Goal: Task Accomplishment & Management: Manage account settings

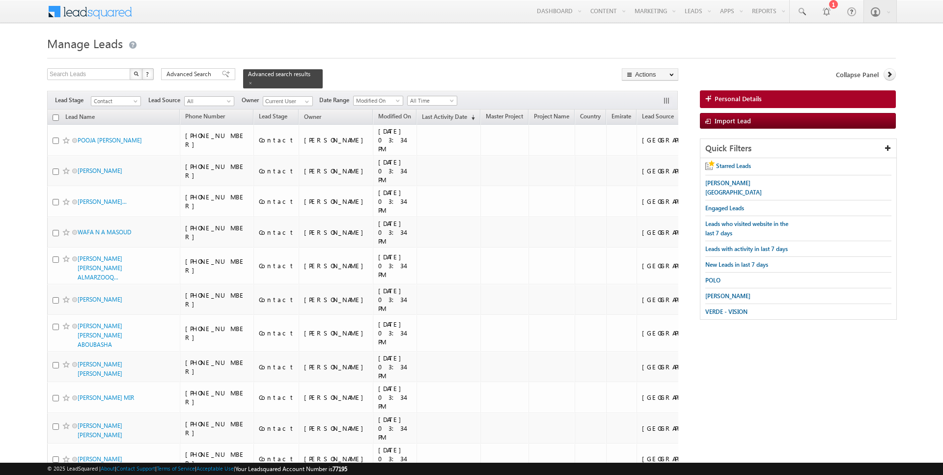
click at [55, 116] on input "checkbox" at bounding box center [56, 117] width 6 height 6
checkbox input "true"
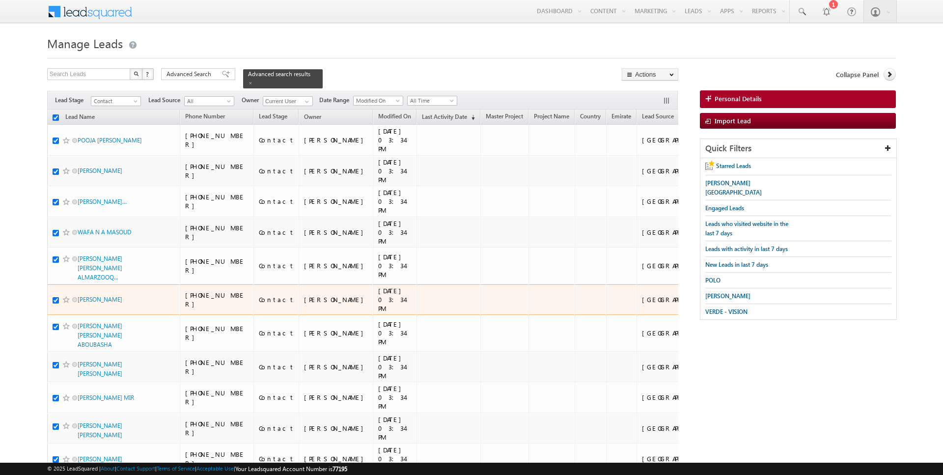
checkbox input "true"
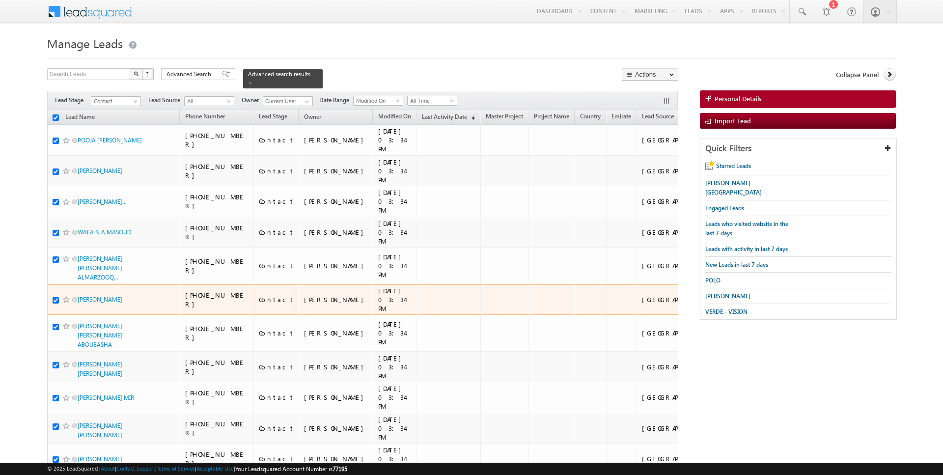
checkbox input "true"
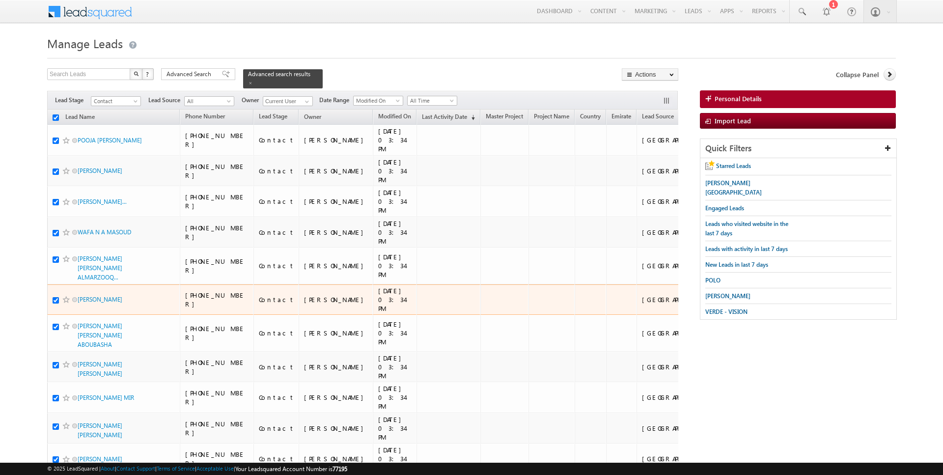
checkbox input "true"
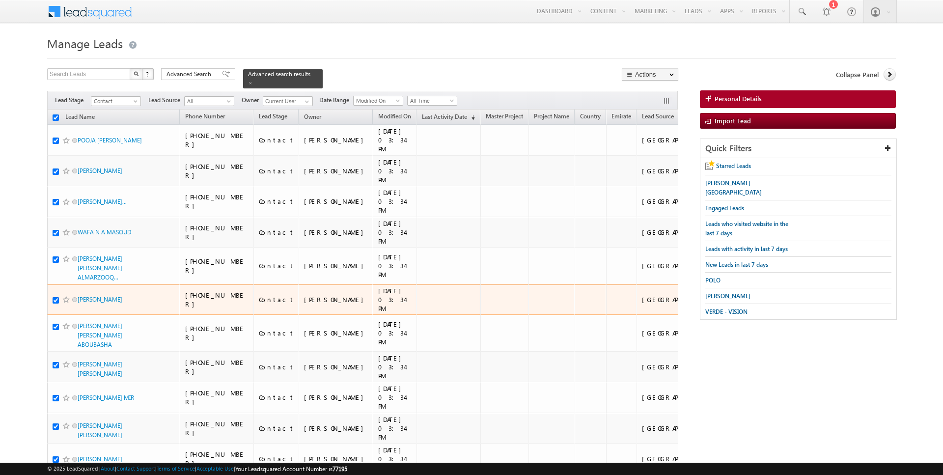
checkbox input "true"
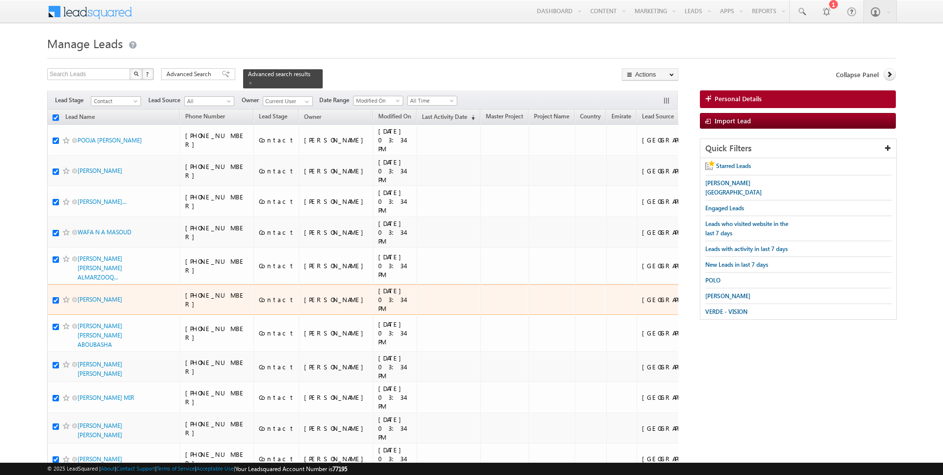
checkbox input "true"
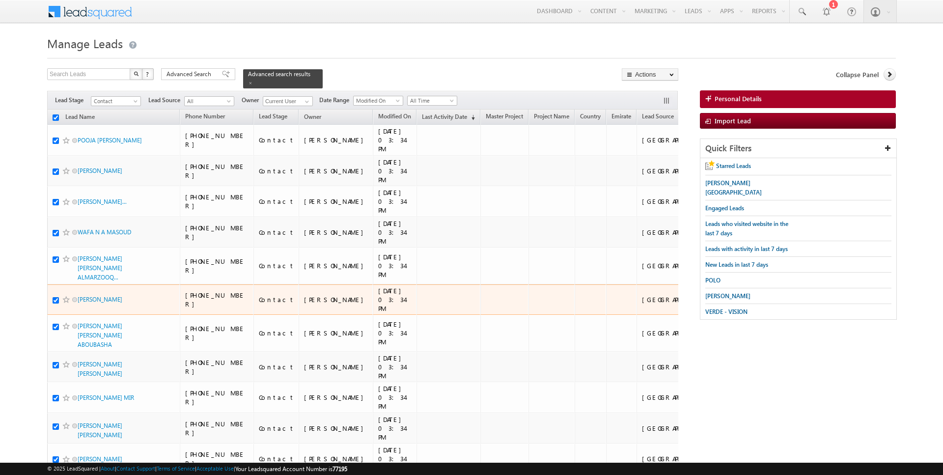
checkbox input "true"
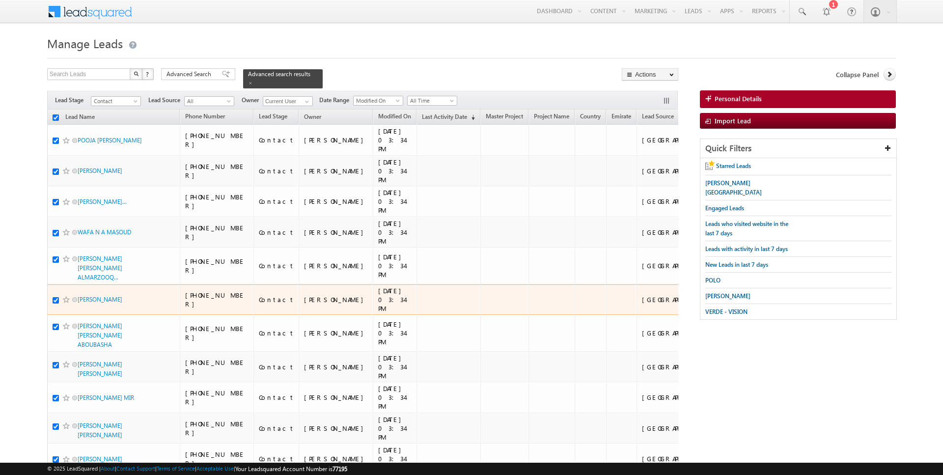
checkbox input "true"
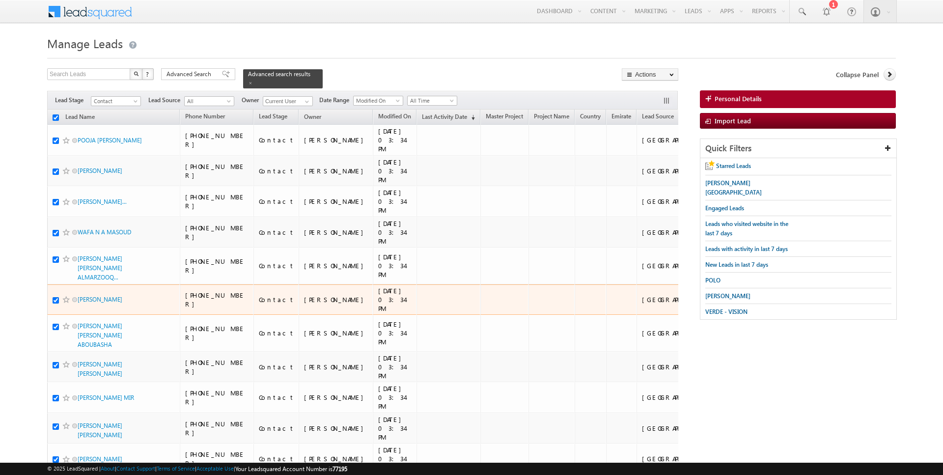
checkbox input "true"
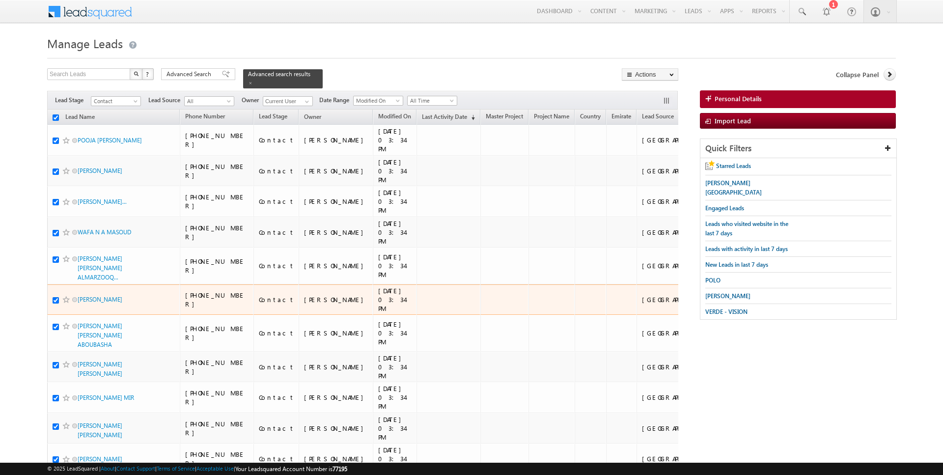
checkbox input "true"
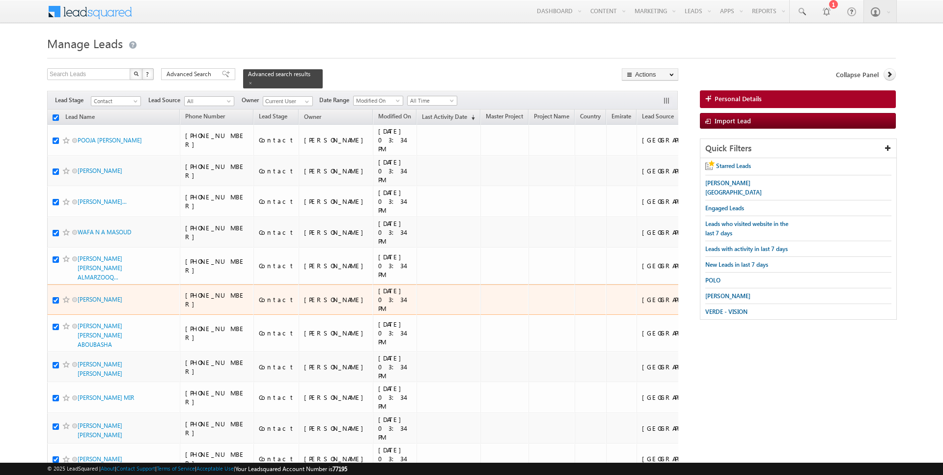
checkbox input "true"
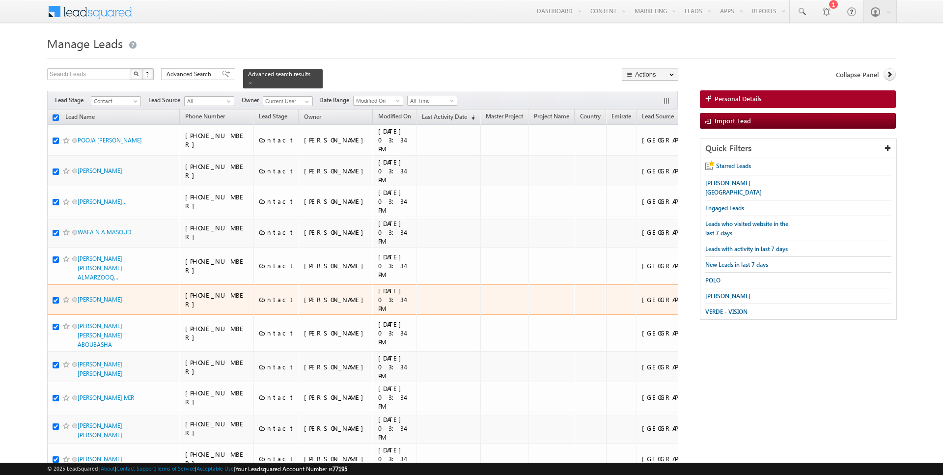
checkbox input "true"
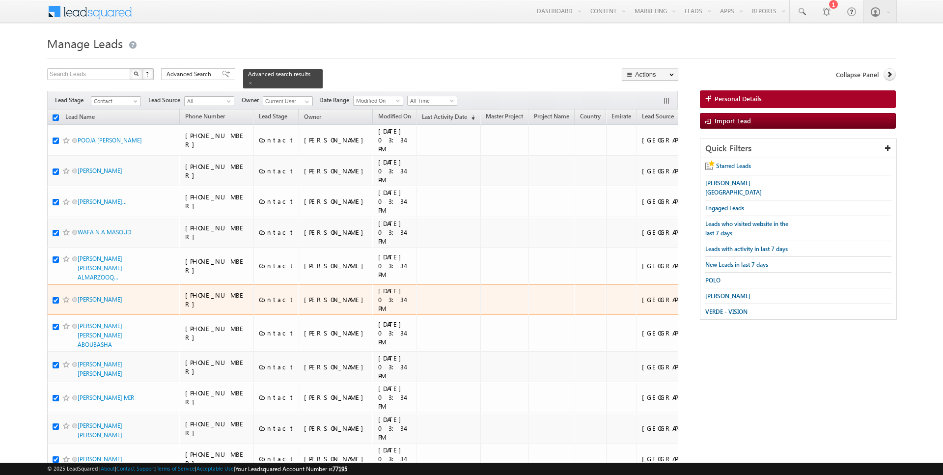
checkbox input "true"
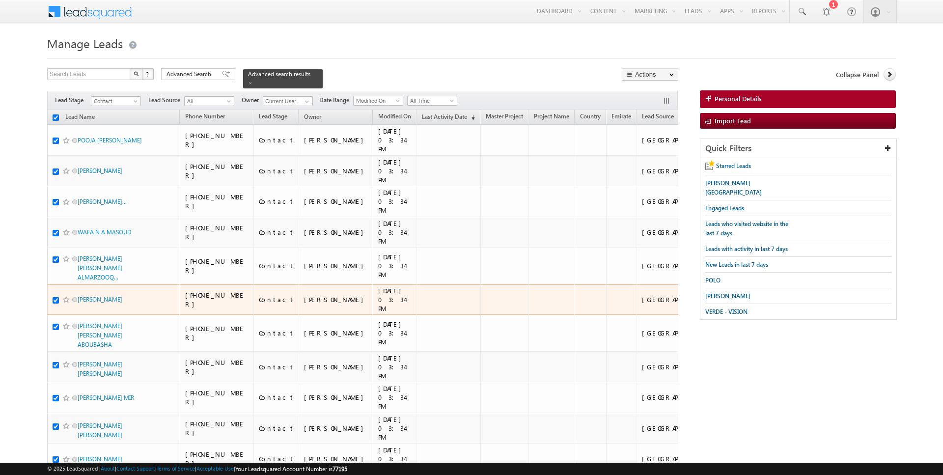
checkbox input "true"
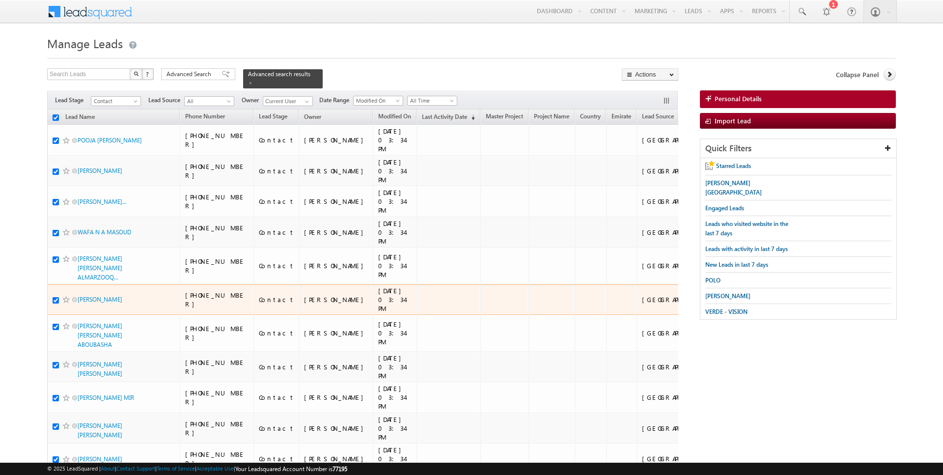
checkbox input "true"
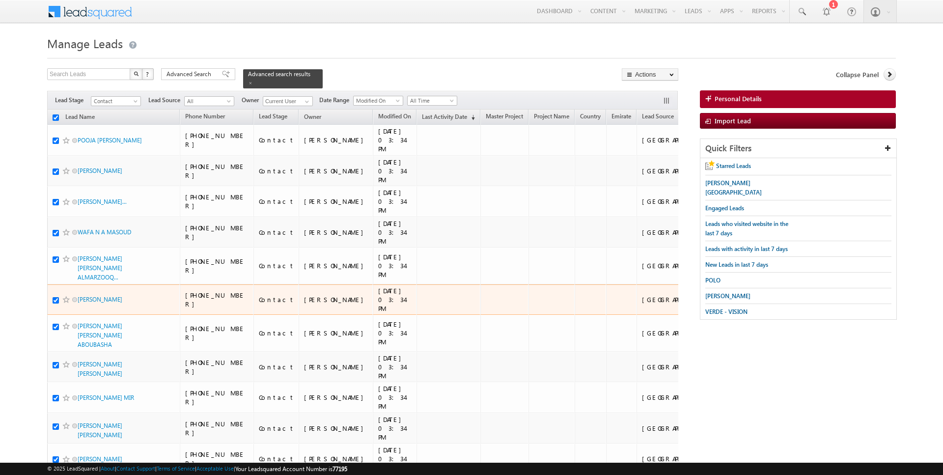
checkbox input "true"
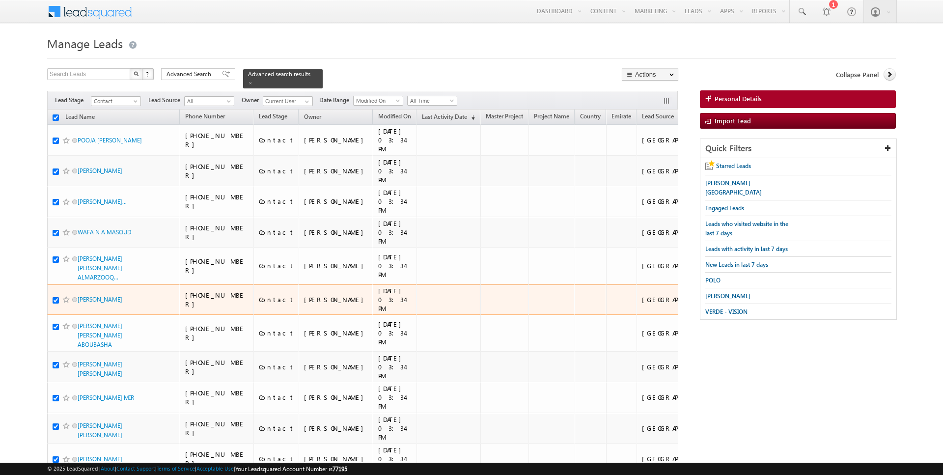
checkbox input "true"
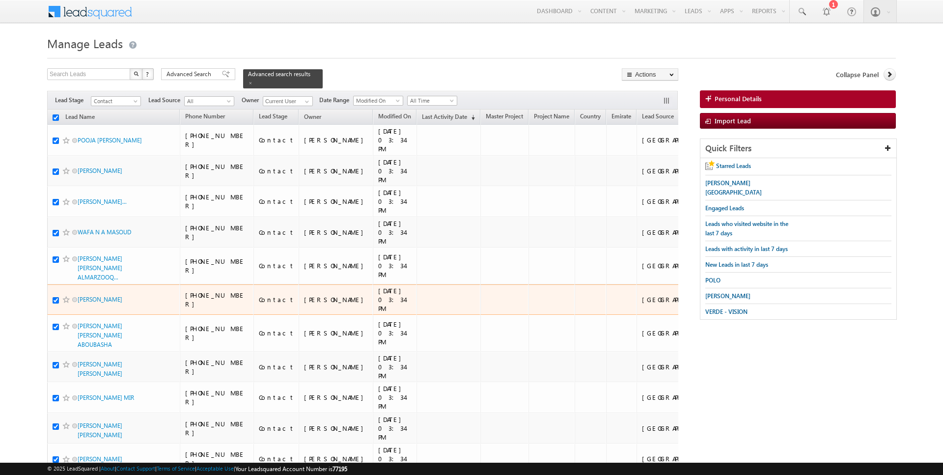
checkbox input "true"
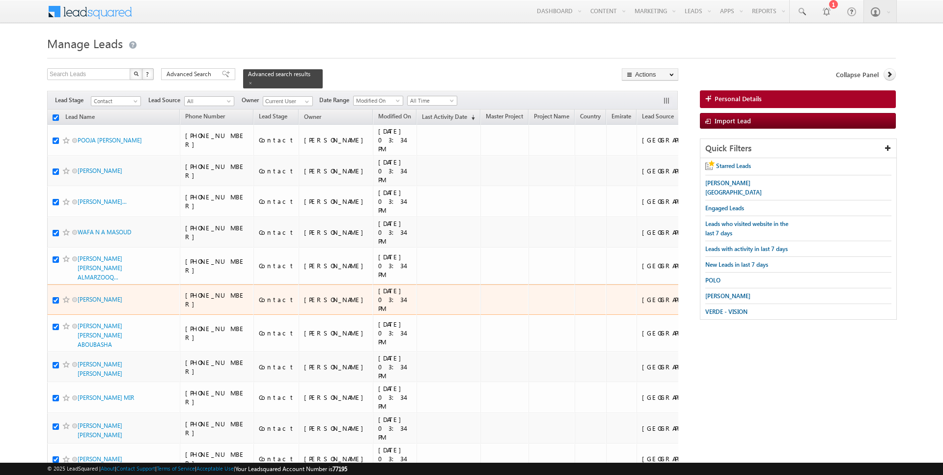
checkbox input "true"
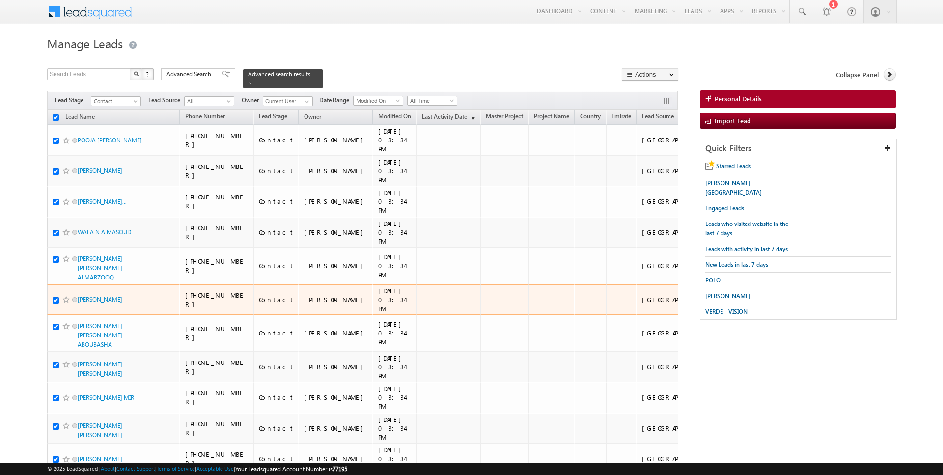
checkbox input "true"
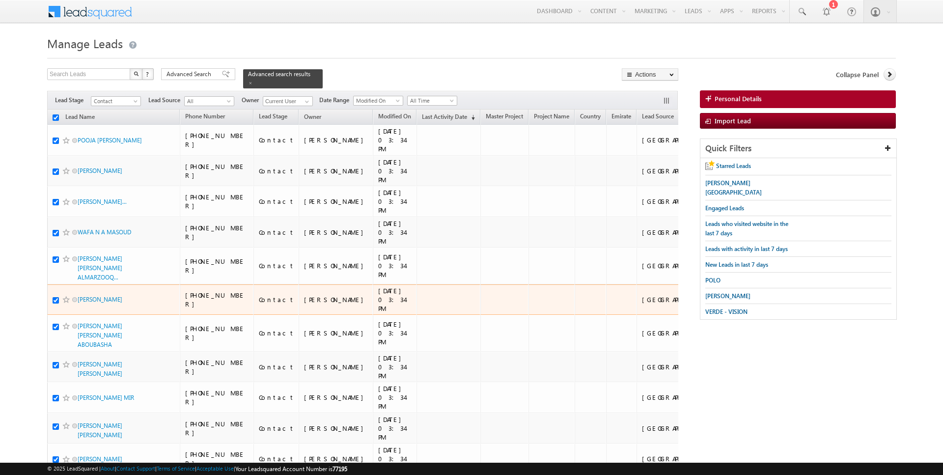
checkbox input "true"
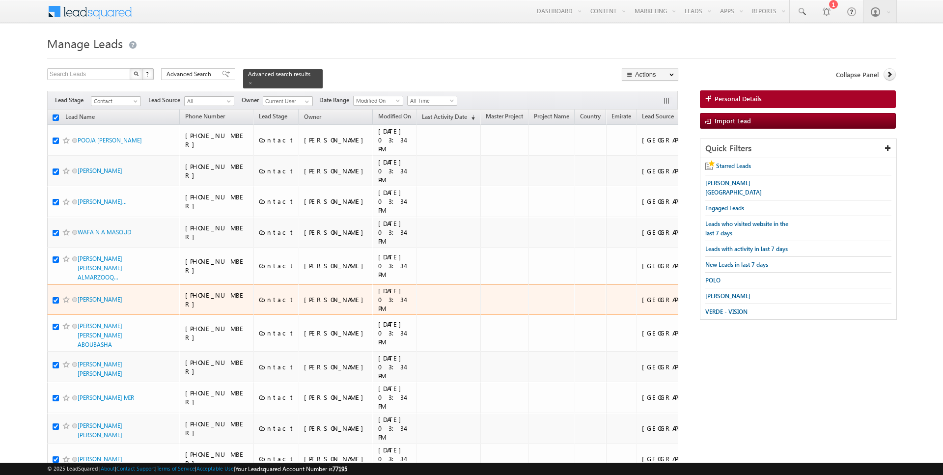
checkbox input "true"
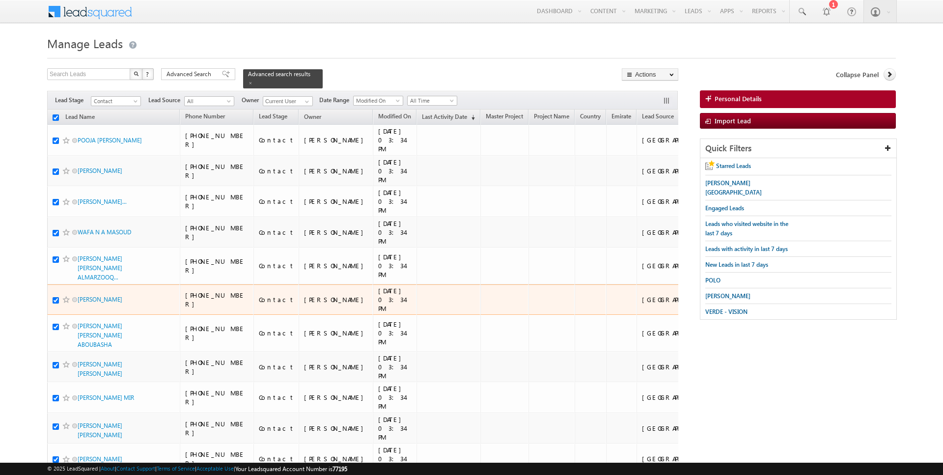
checkbox input "true"
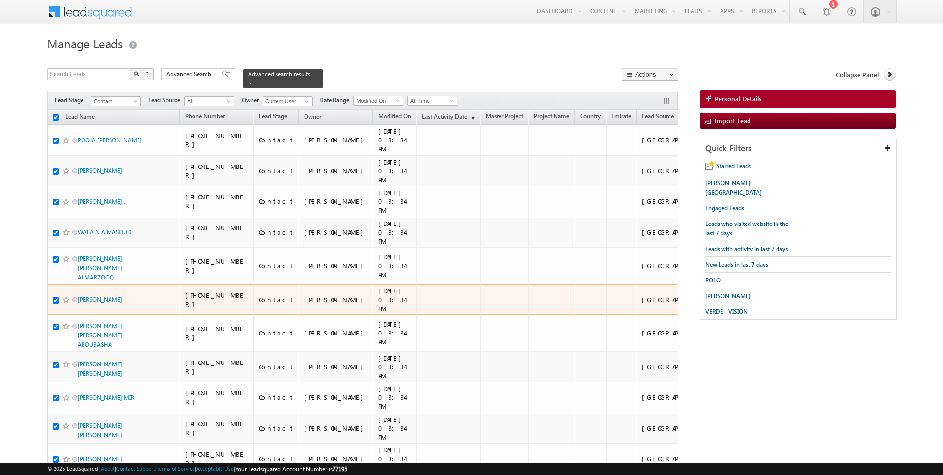
checkbox input "true"
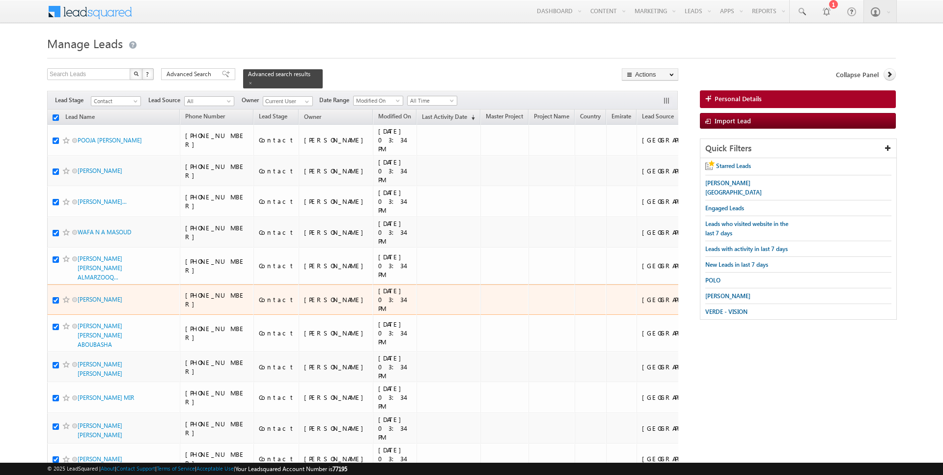
checkbox input "true"
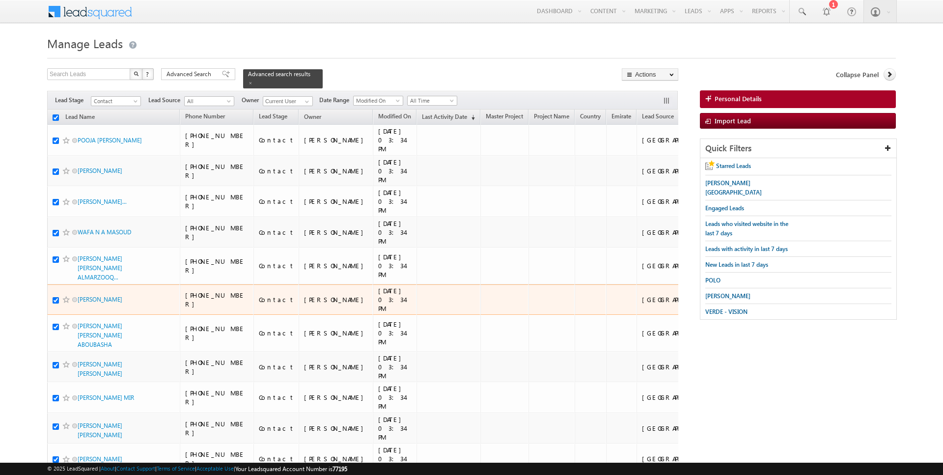
checkbox input "true"
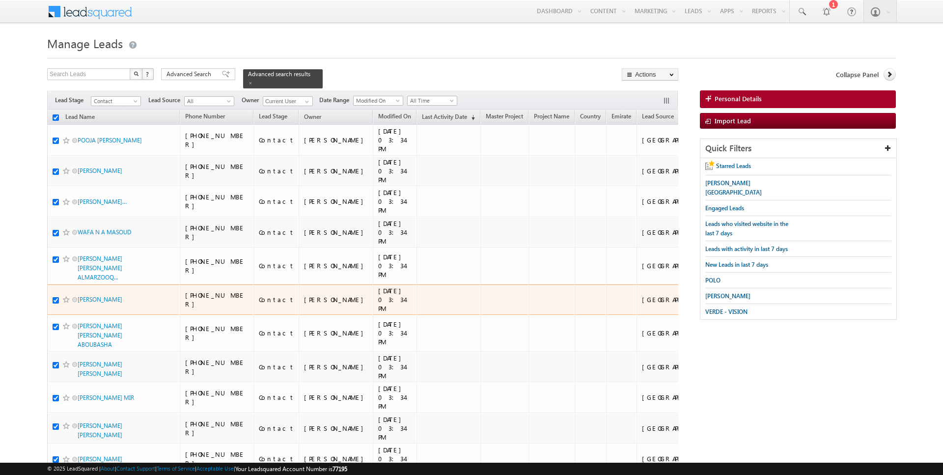
checkbox input "true"
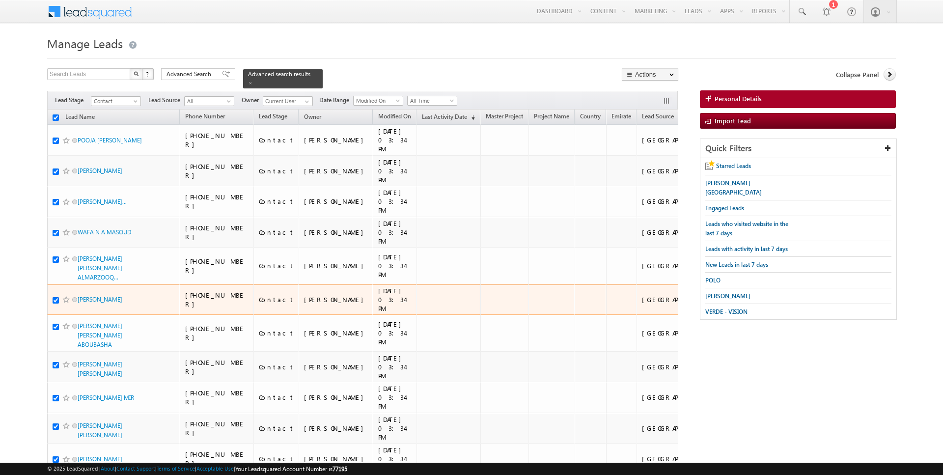
checkbox input "true"
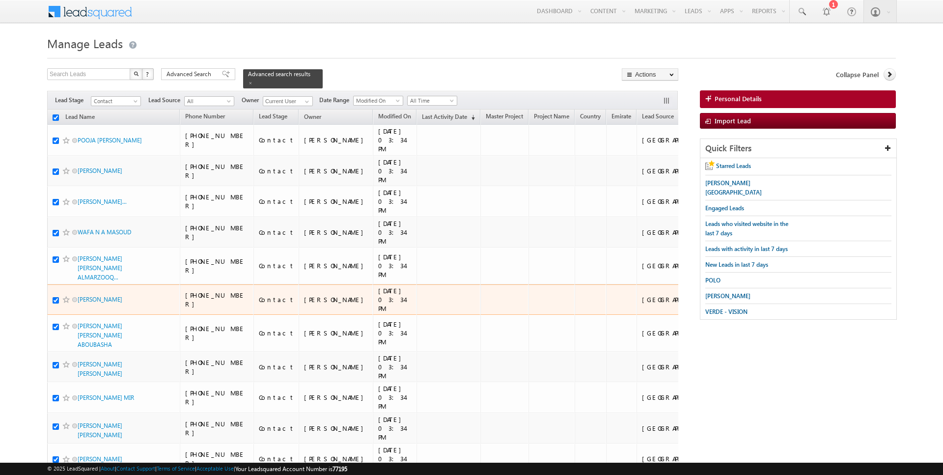
checkbox input "true"
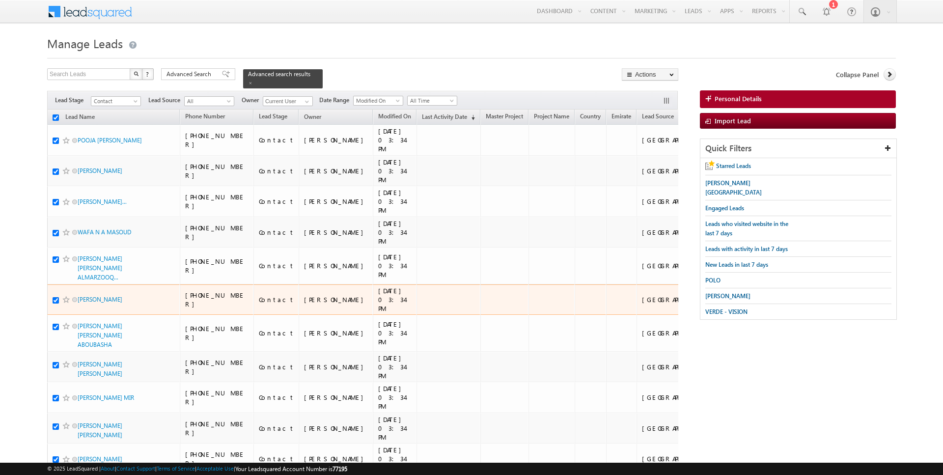
checkbox input "true"
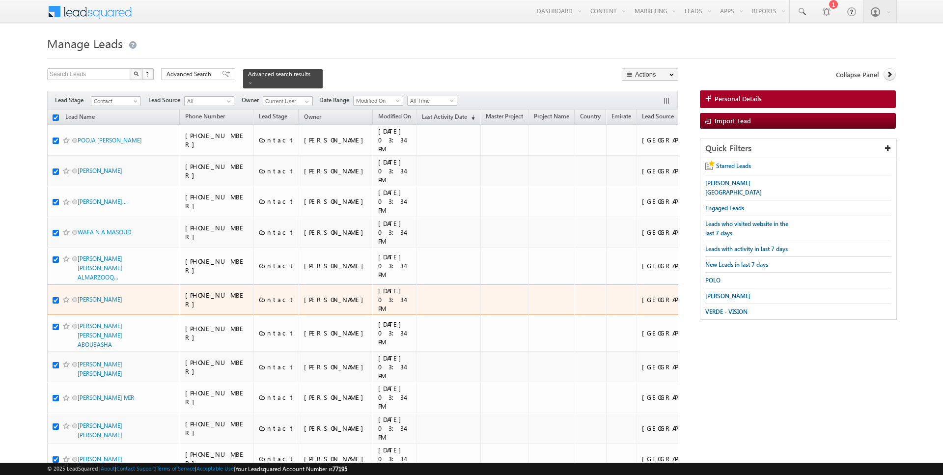
checkbox input "true"
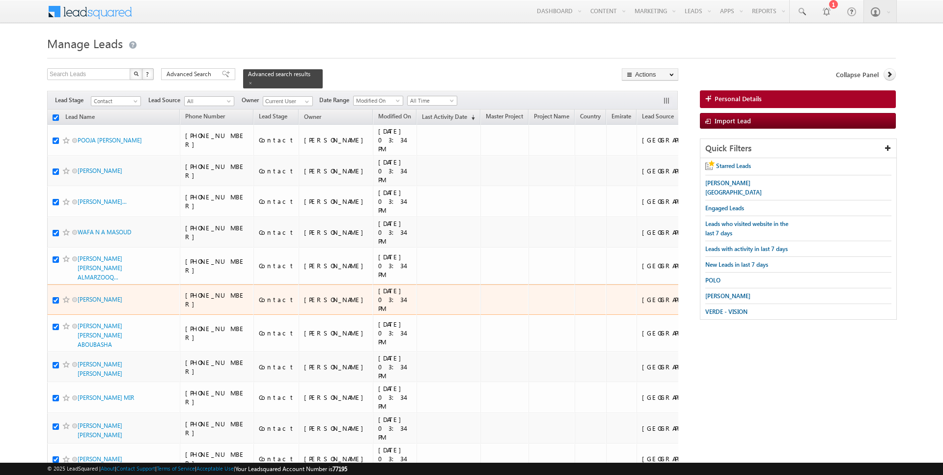
checkbox input "true"
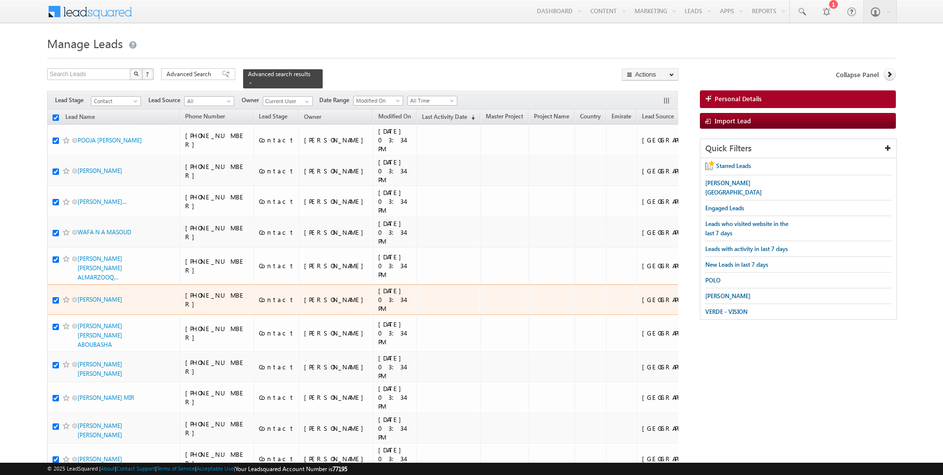
checkbox input "true"
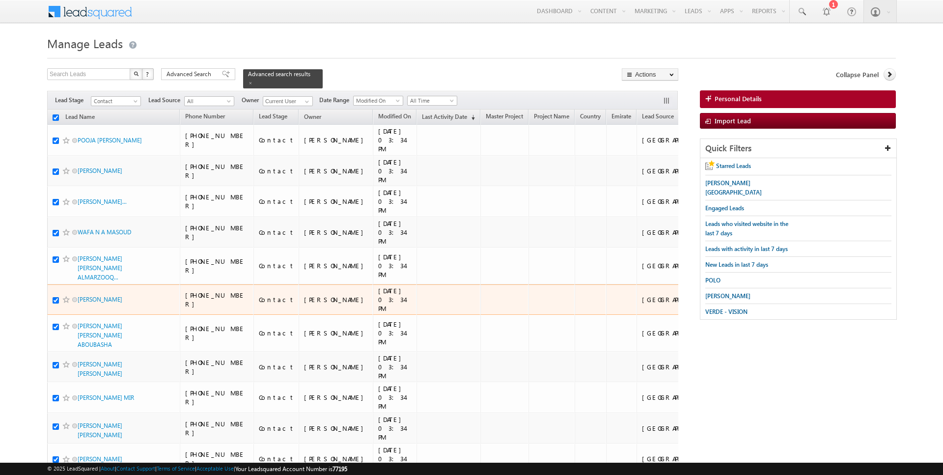
checkbox input "true"
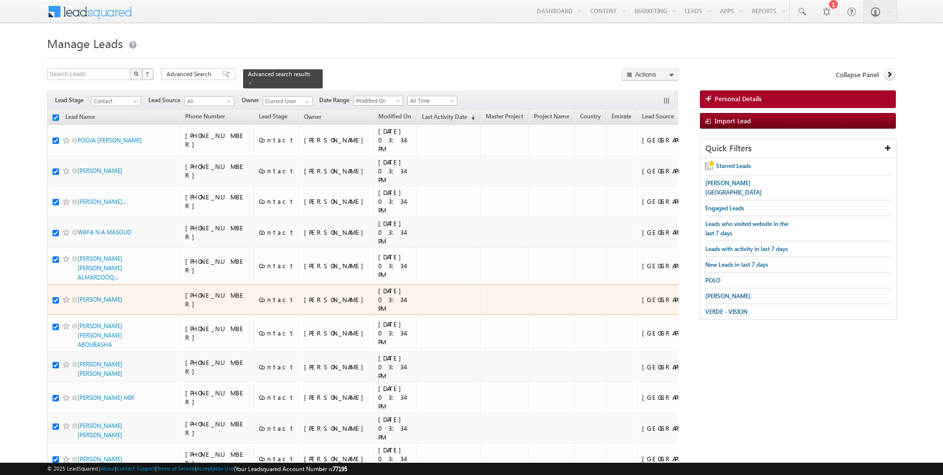
checkbox input "true"
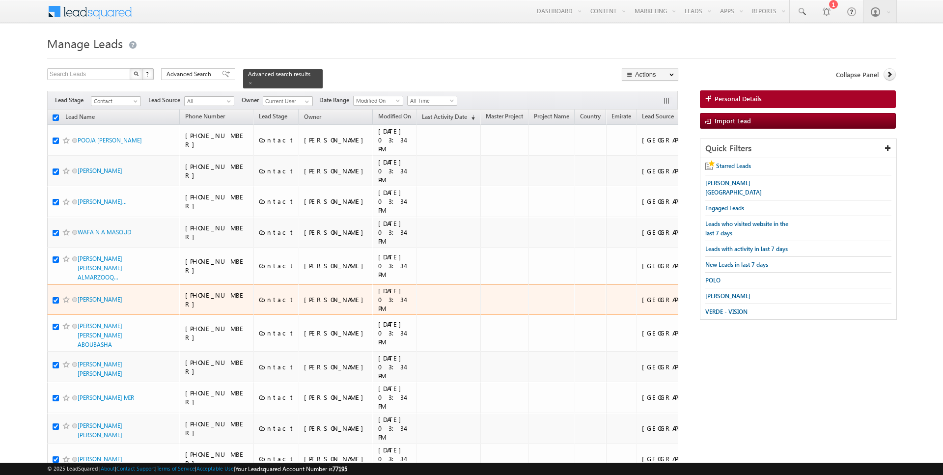
checkbox input "true"
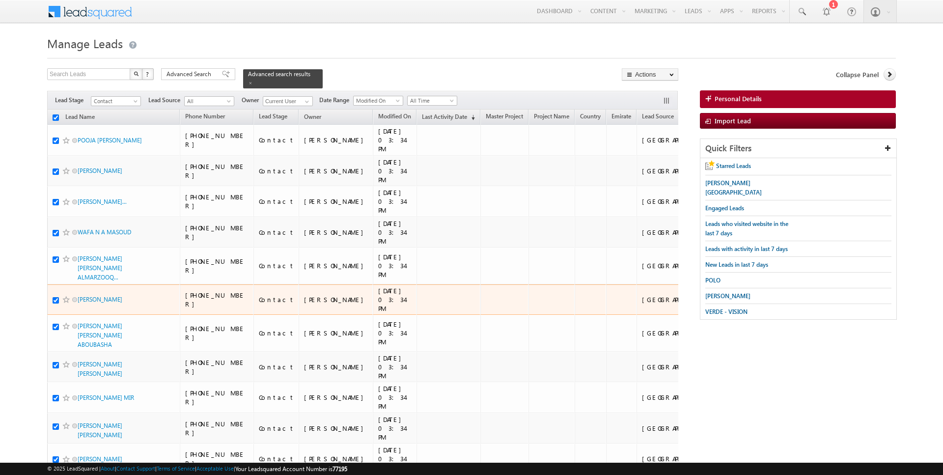
checkbox input "true"
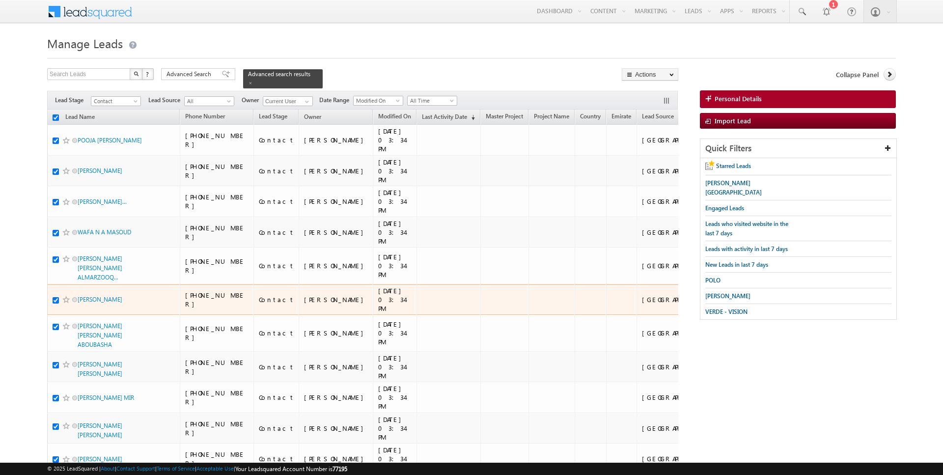
checkbox input "true"
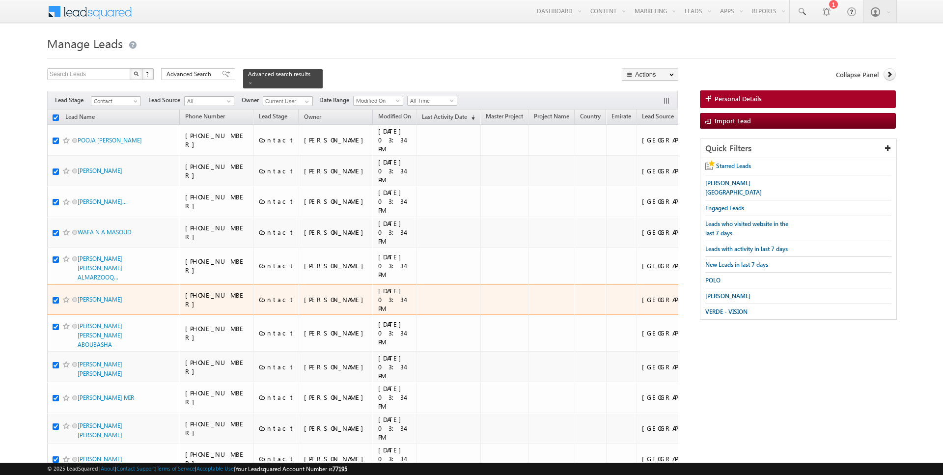
checkbox input "true"
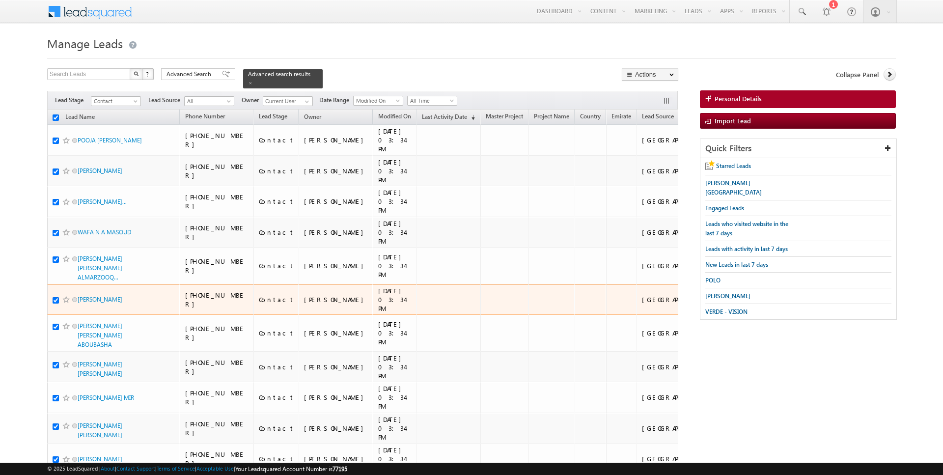
checkbox input "true"
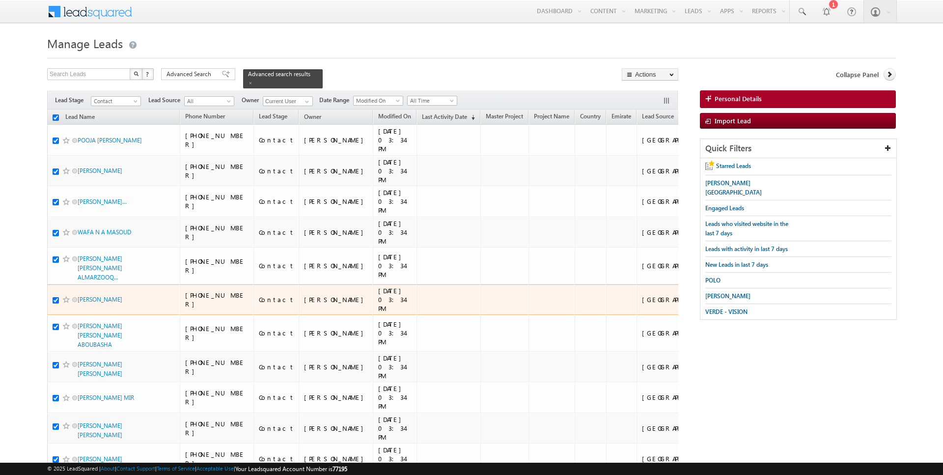
checkbox input "true"
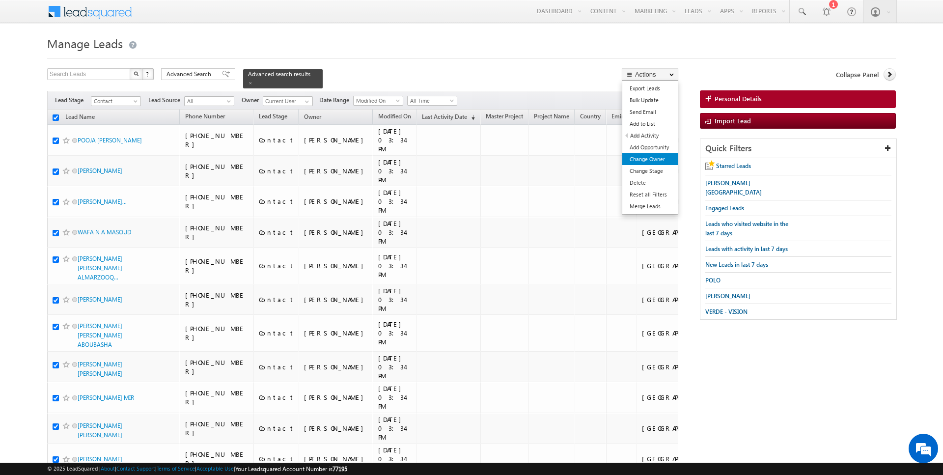
click at [660, 156] on link "Change Owner" at bounding box center [651, 159] width 56 height 12
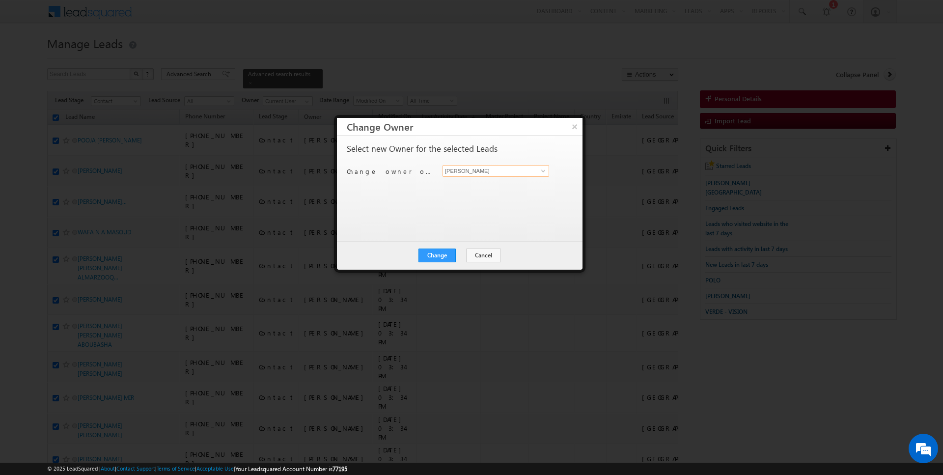
click at [503, 171] on input "[PERSON_NAME]" at bounding box center [496, 171] width 107 height 12
click at [447, 249] on button "Change" at bounding box center [437, 256] width 37 height 14
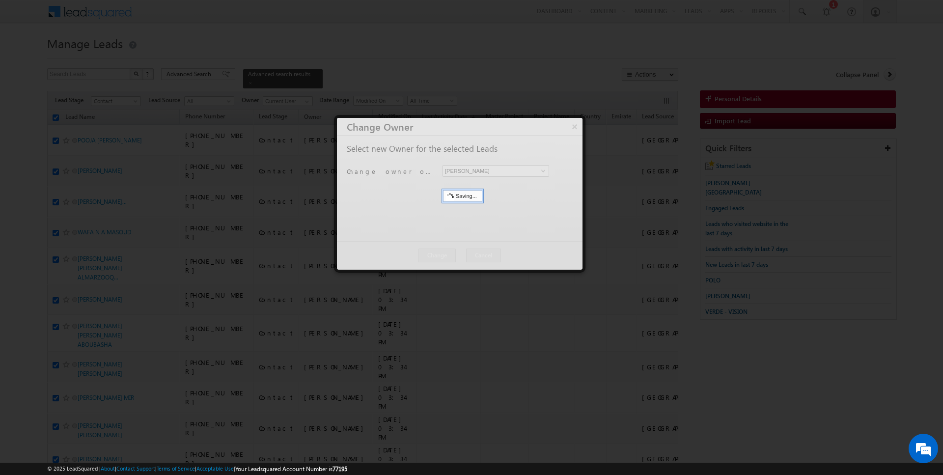
click at [0, 0] on button "Close" at bounding box center [0, 0] width 0 height 0
